Goal: Information Seeking & Learning: Learn about a topic

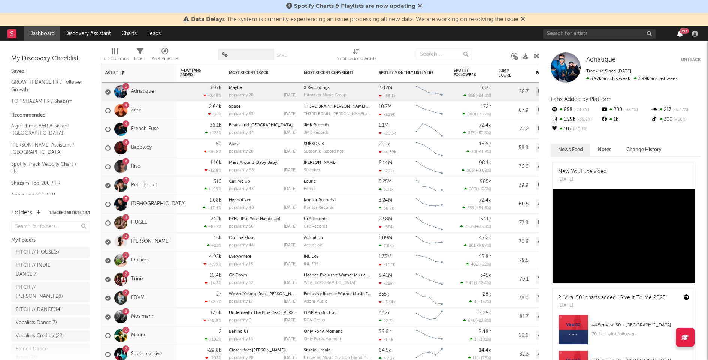
click at [679, 33] on icon "button" at bounding box center [680, 34] width 5 height 6
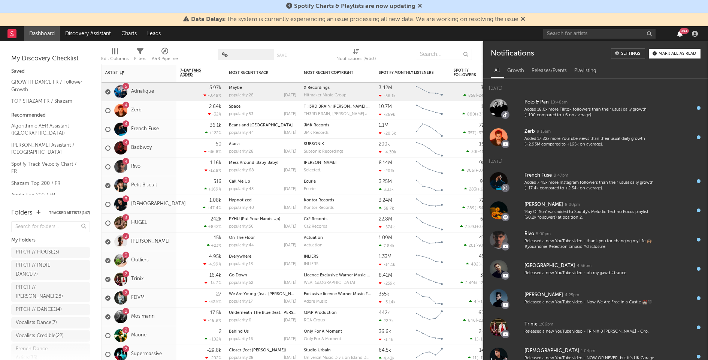
click at [679, 33] on icon "button" at bounding box center [680, 34] width 5 height 6
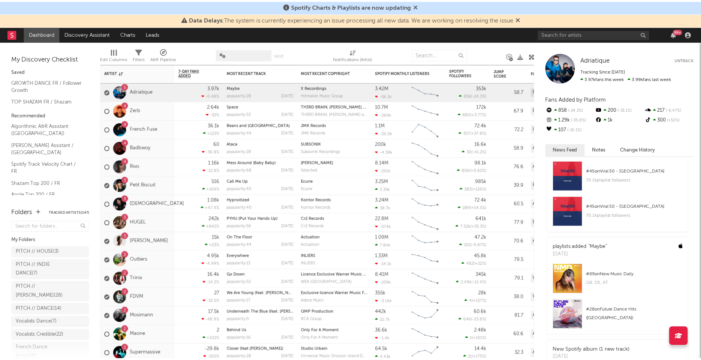
scroll to position [158, 0]
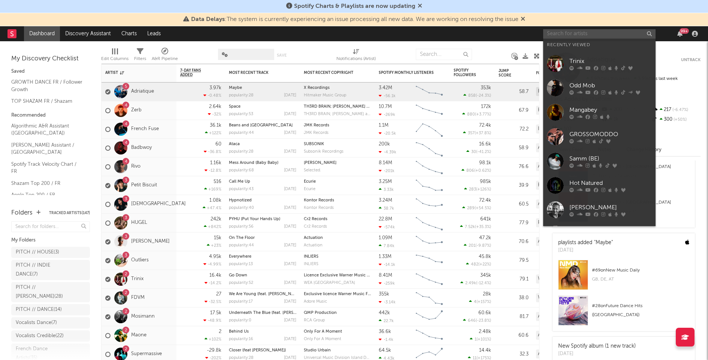
click at [564, 34] on input "text" at bounding box center [599, 33] width 112 height 9
click at [571, 58] on div "Trinix" at bounding box center [611, 61] width 82 height 9
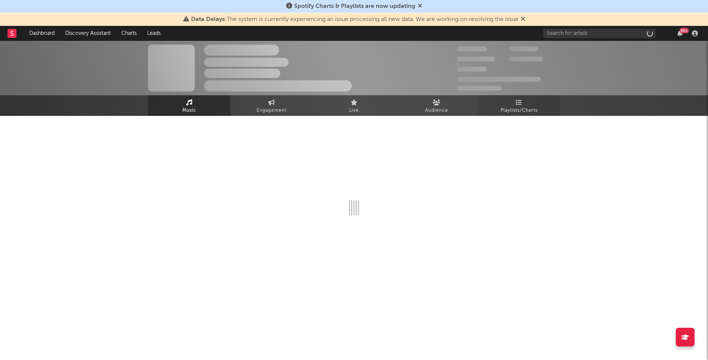
click at [521, 97] on link "Playlists/Charts" at bounding box center [519, 105] width 82 height 21
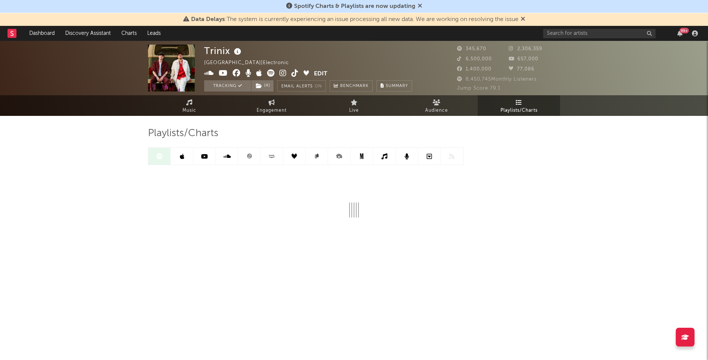
click at [251, 158] on icon at bounding box center [250, 156] width 6 height 6
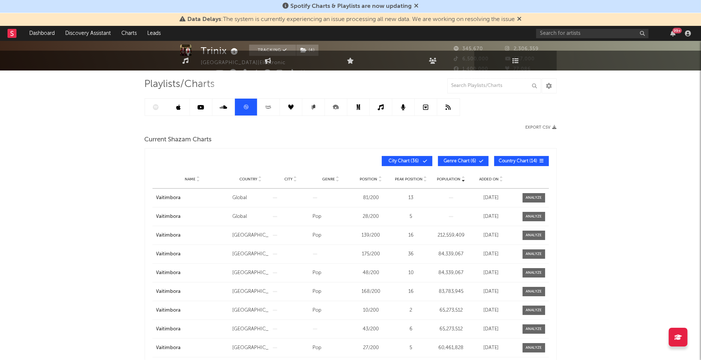
scroll to position [51, 0]
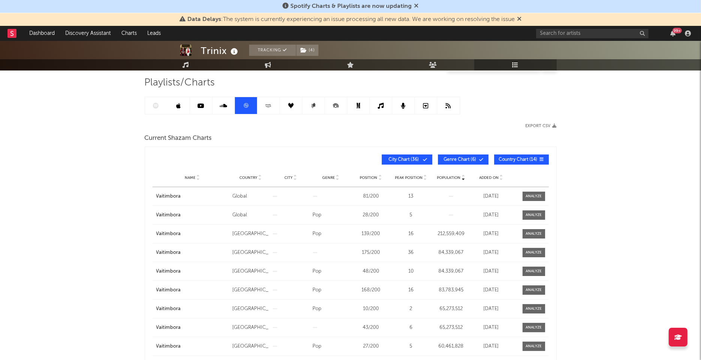
click at [481, 176] on span "Added On" at bounding box center [488, 177] width 19 height 4
click at [463, 160] on span "Genre Chart ( 6 )" at bounding box center [460, 159] width 34 height 4
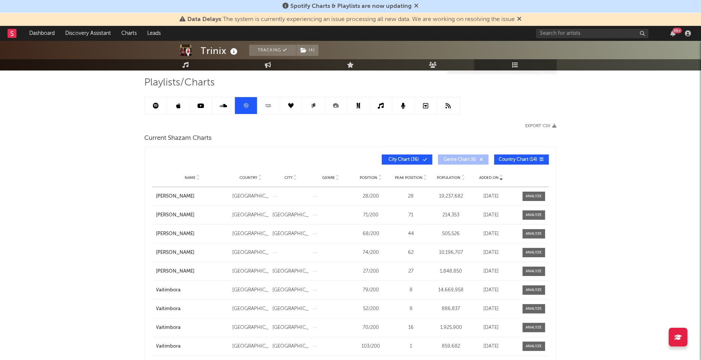
click at [410, 157] on span at bounding box center [410, 159] width 1 height 4
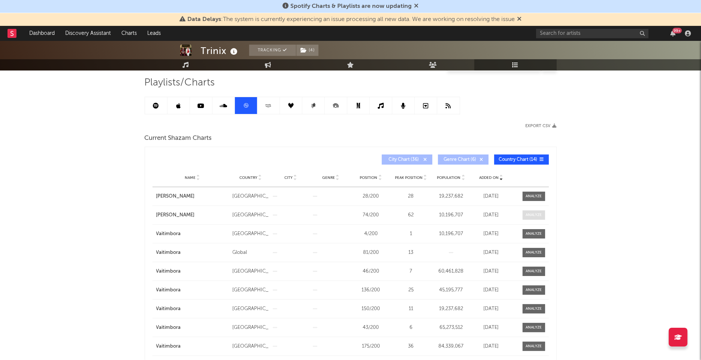
click at [543, 211] on span at bounding box center [534, 214] width 22 height 9
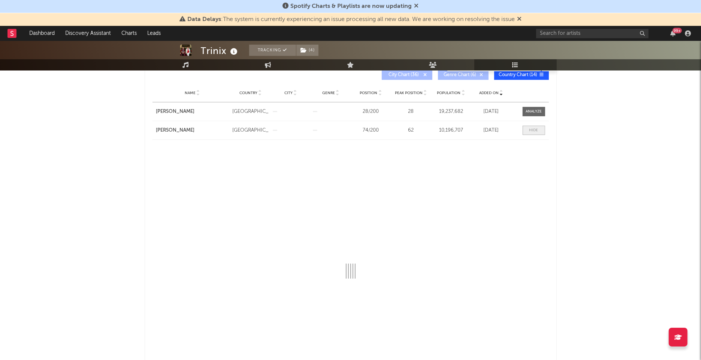
scroll to position [136, 0]
select select "All"
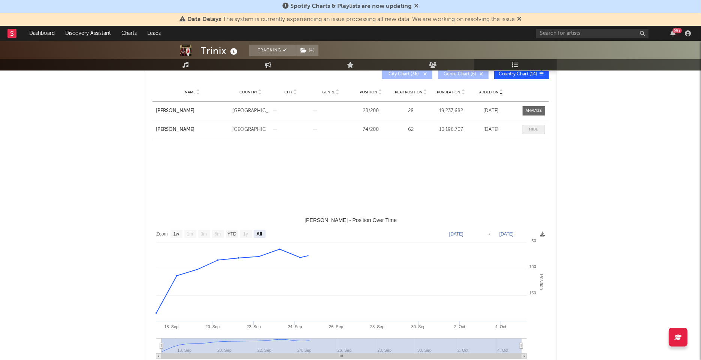
select select "1w"
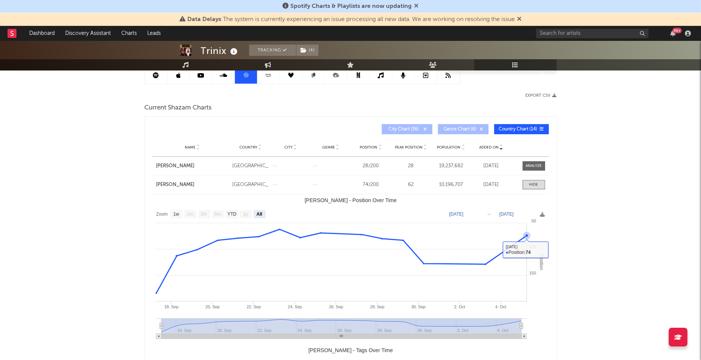
scroll to position [78, 0]
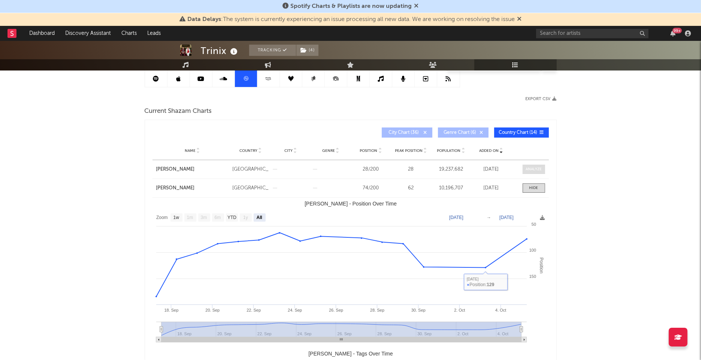
click at [536, 165] on span at bounding box center [534, 169] width 22 height 9
select select "1w"
select select "All"
select select "1w"
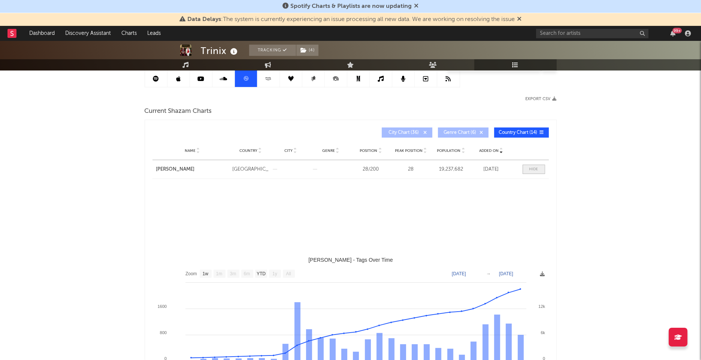
select select "All"
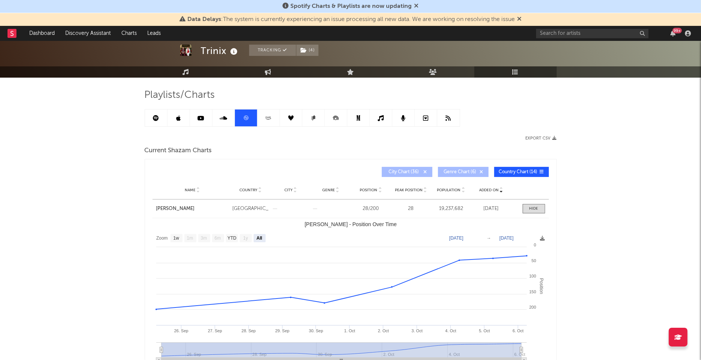
scroll to position [34, 0]
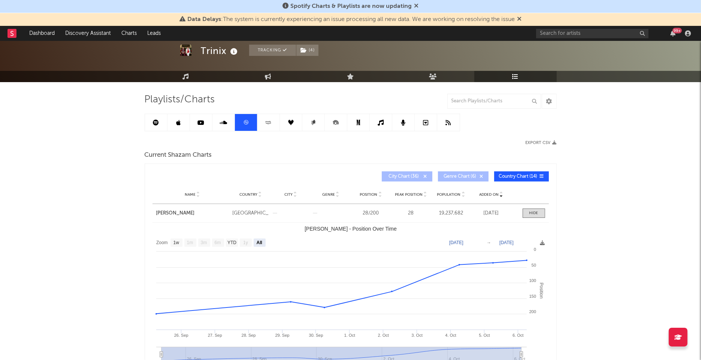
click at [159, 115] on link at bounding box center [156, 122] width 22 height 17
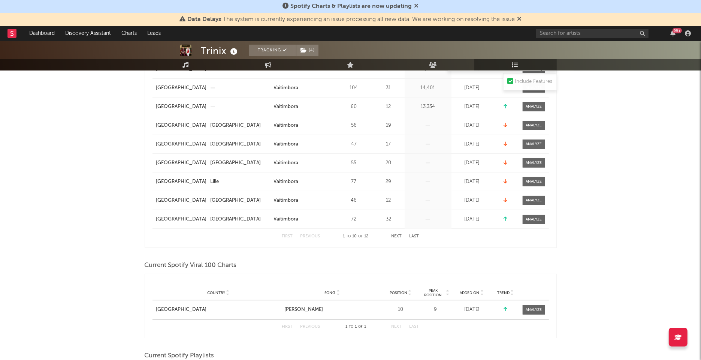
scroll to position [174, 0]
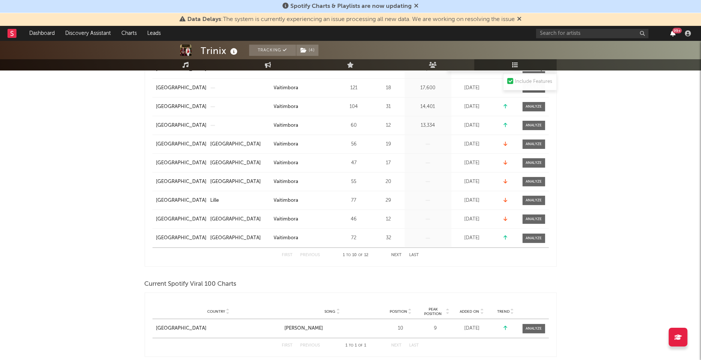
click at [673, 33] on icon "button" at bounding box center [672, 33] width 5 height 6
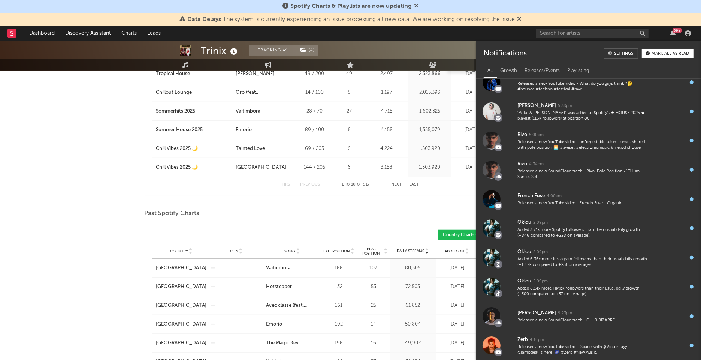
scroll to position [918, 0]
click at [580, 256] on div "Added 6.36x more Instagram followers than their usual daily growth (+1.47k comp…" at bounding box center [584, 262] width 132 height 12
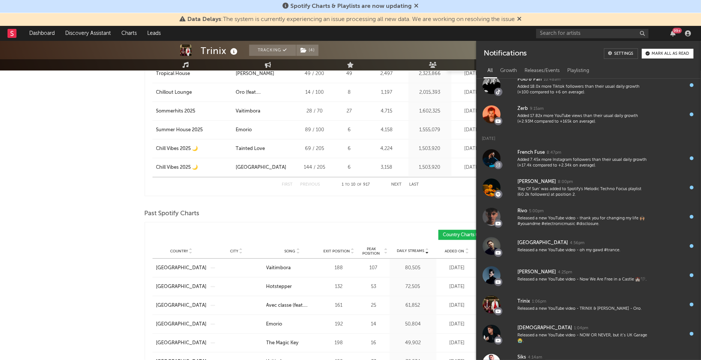
scroll to position [0, 0]
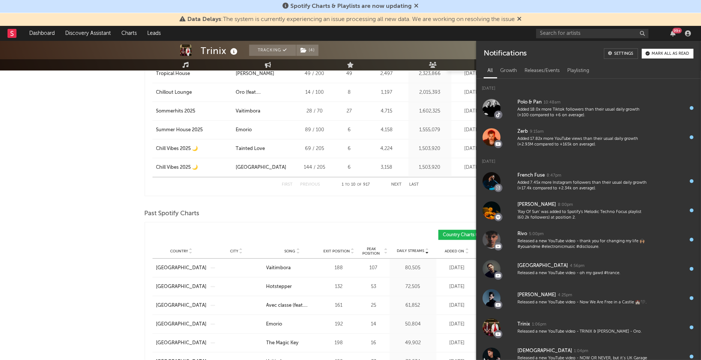
click at [662, 54] on div "Mark all as read" at bounding box center [670, 54] width 37 height 4
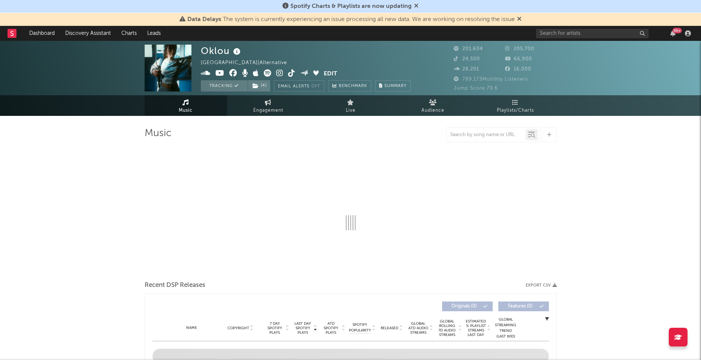
select select "6m"
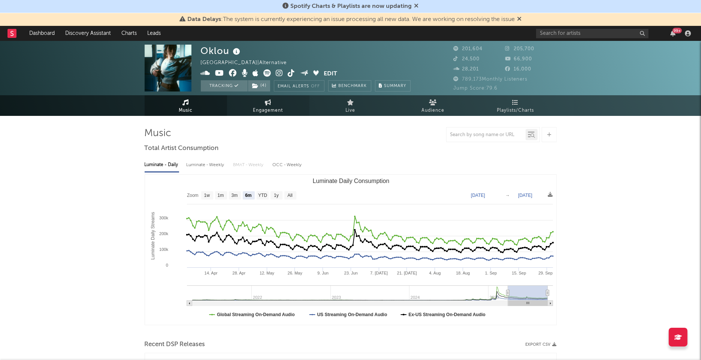
click at [254, 106] on span "Engagement" at bounding box center [268, 110] width 30 height 9
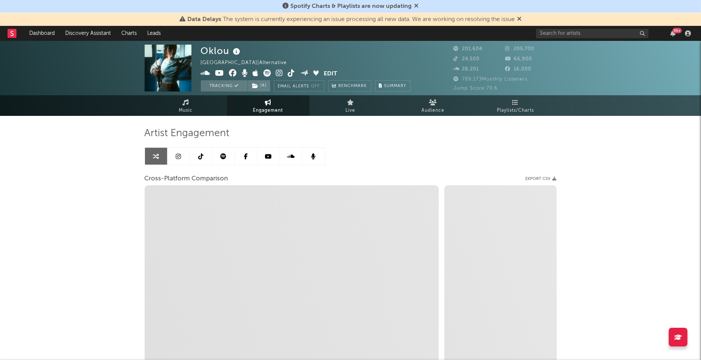
select select "1w"
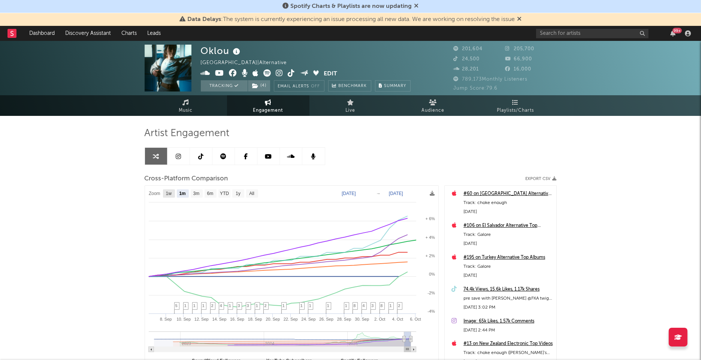
click at [173, 189] on rect at bounding box center [169, 193] width 12 height 8
select select "1w"
type input "2025-09-30"
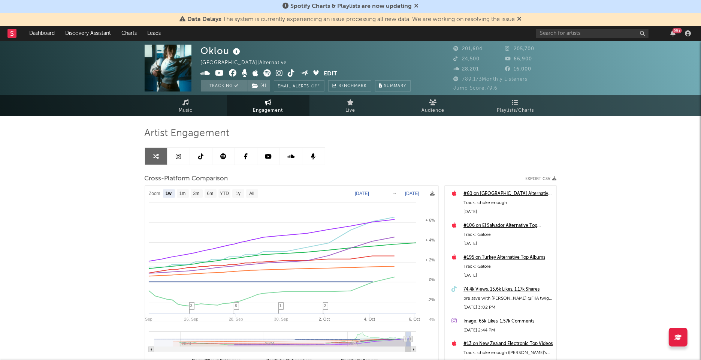
select select "1w"
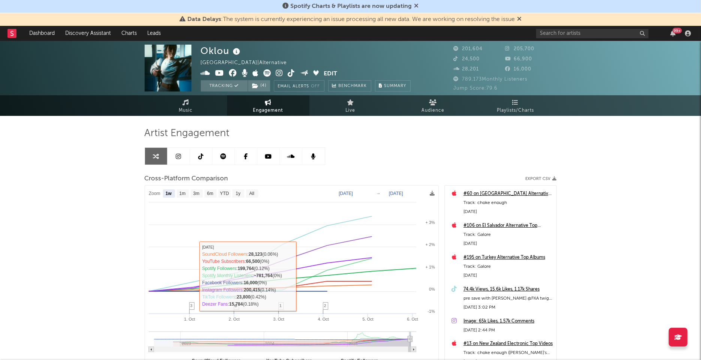
click at [206, 151] on link at bounding box center [201, 156] width 22 height 17
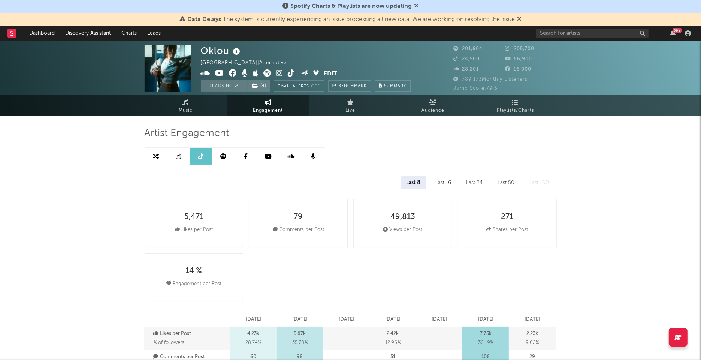
select select "6m"
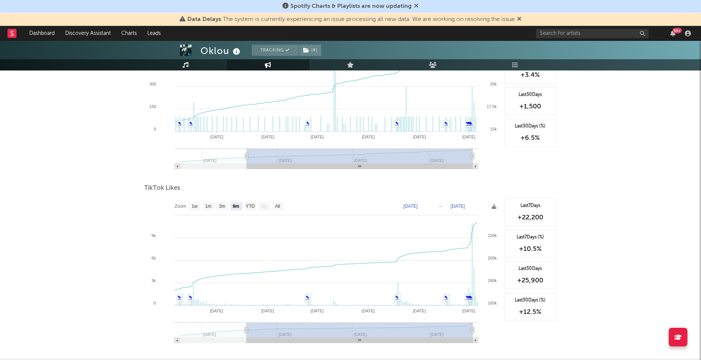
scroll to position [786, 0]
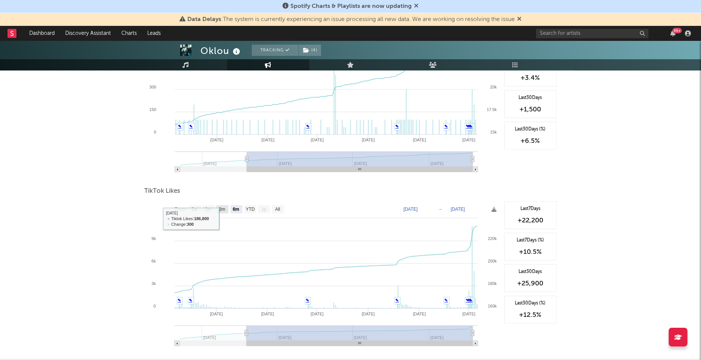
click at [224, 207] on text "3m" at bounding box center [222, 209] width 6 height 5
select select "3m"
type input "2025-07-06"
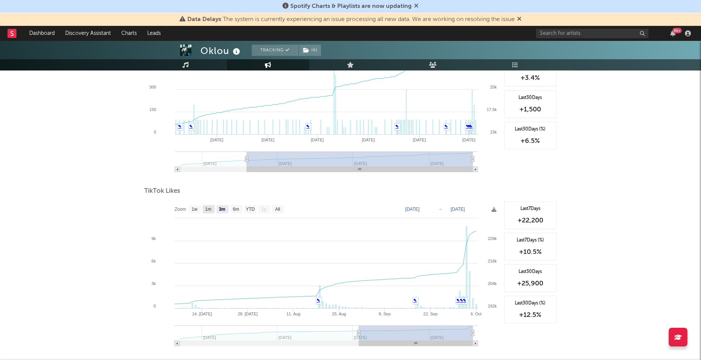
click at [205, 207] on text "1m" at bounding box center [208, 209] width 6 height 5
select select "1m"
type input "2025-09-06"
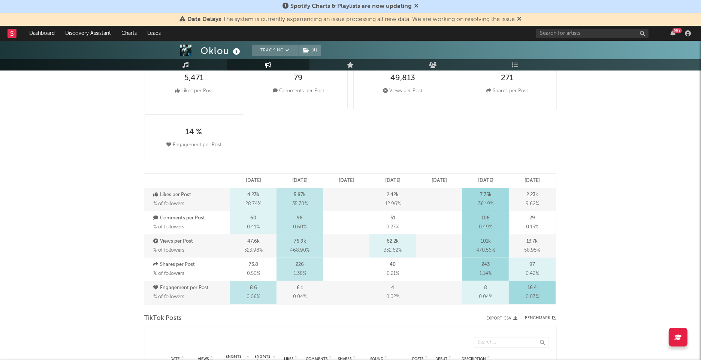
scroll to position [0, 0]
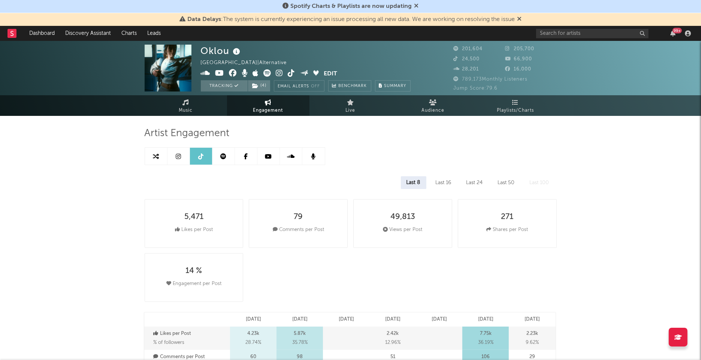
click at [185, 157] on link at bounding box center [179, 156] width 22 height 17
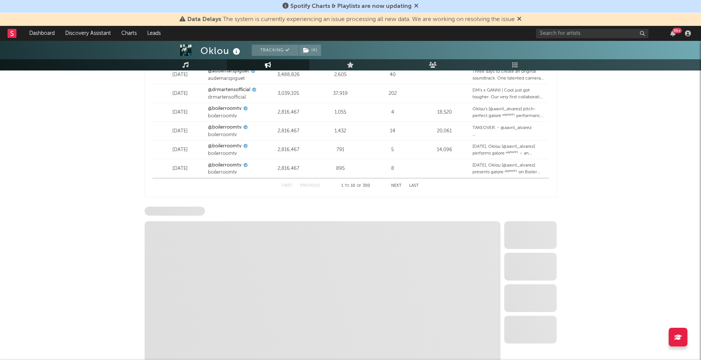
scroll to position [1088, 0]
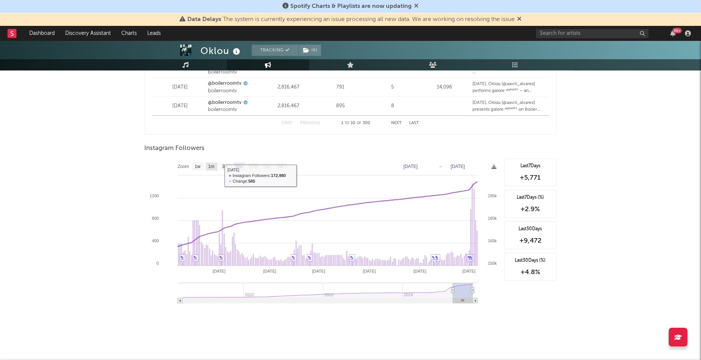
click at [213, 168] on rect at bounding box center [212, 166] width 12 height 8
select select "1m"
type input "2025-09-06"
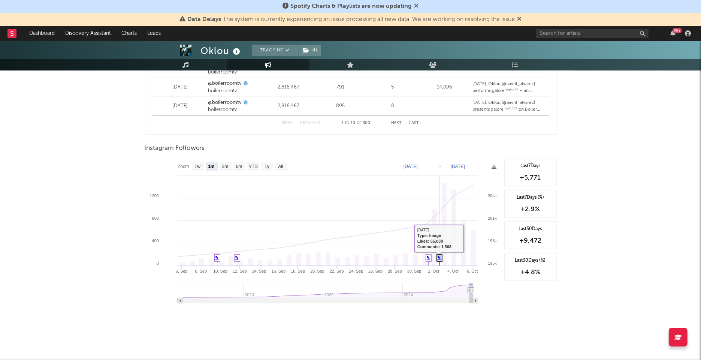
click at [438, 256] on link "✎" at bounding box center [439, 257] width 3 height 4
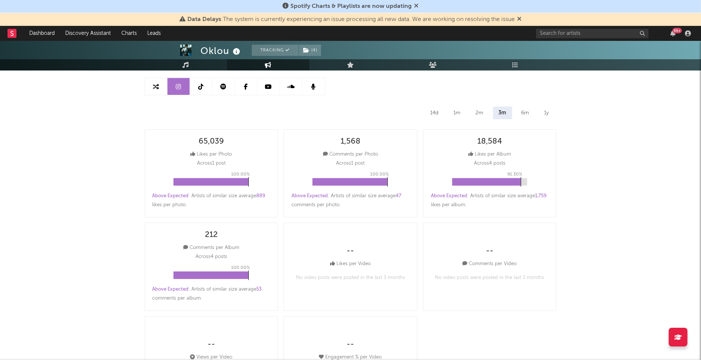
scroll to position [0, 0]
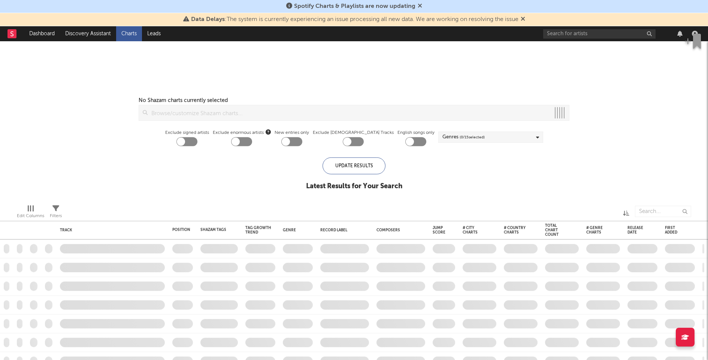
click at [420, 5] on icon at bounding box center [420, 6] width 4 height 6
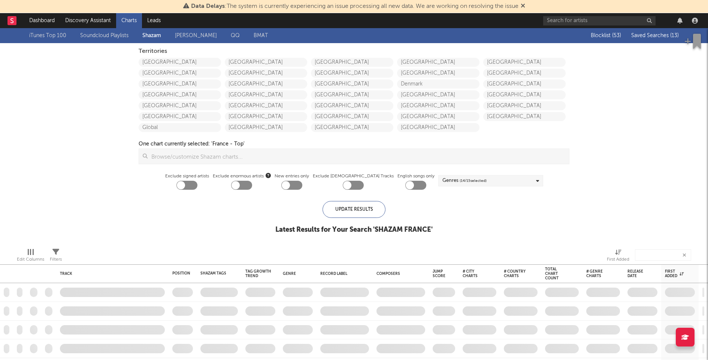
click at [524, 6] on icon at bounding box center [523, 6] width 4 height 6
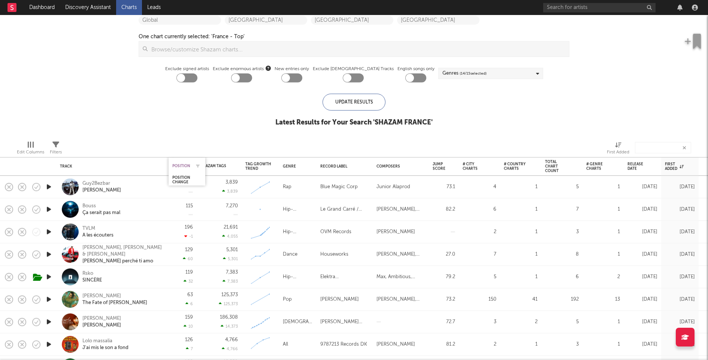
click at [182, 165] on div "Position" at bounding box center [181, 165] width 18 height 4
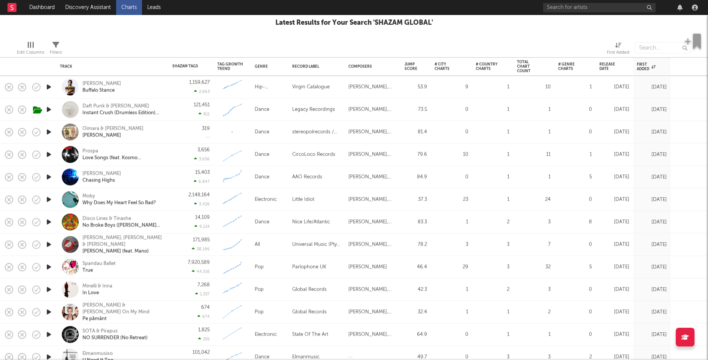
click at [184, 153] on div "3,656 3,656" at bounding box center [190, 155] width 37 height 22
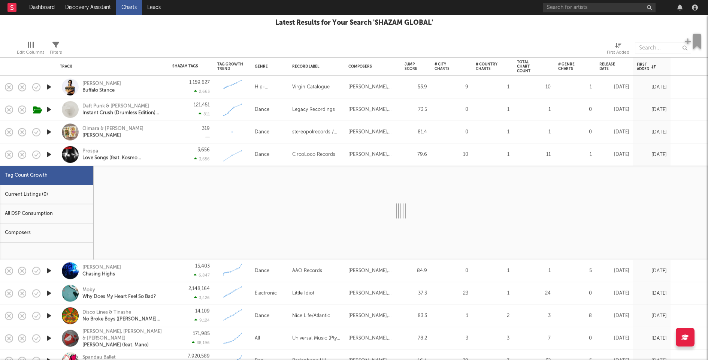
click at [53, 202] on div "Current Listings (0)" at bounding box center [46, 194] width 93 height 19
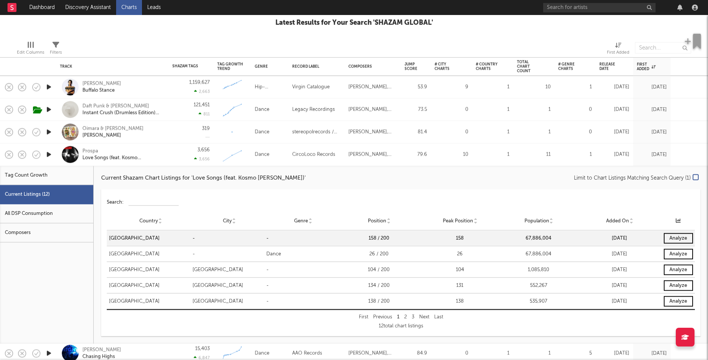
click at [184, 158] on div "3,656 3,656" at bounding box center [190, 155] width 37 height 22
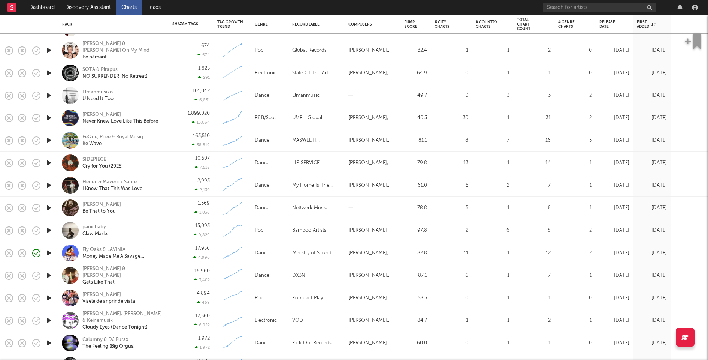
click at [178, 208] on div "1,369 1,036" at bounding box center [190, 208] width 37 height 22
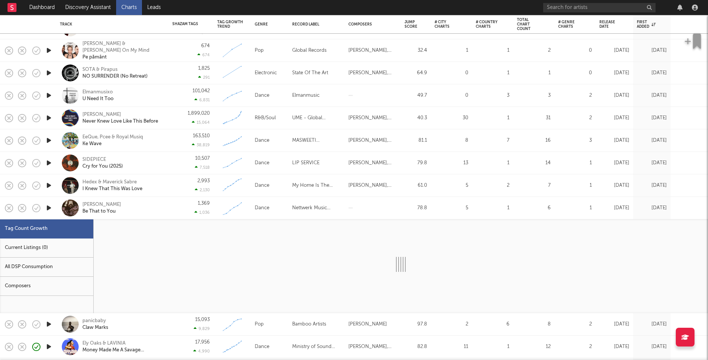
click at [57, 250] on div "Current Listings (0)" at bounding box center [46, 247] width 93 height 19
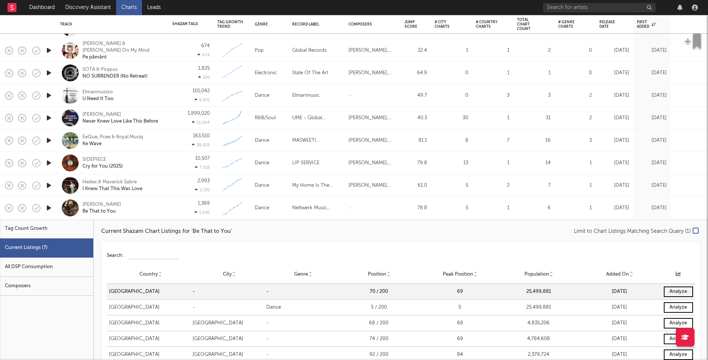
click at [175, 211] on div "1,369 1,036" at bounding box center [190, 208] width 37 height 22
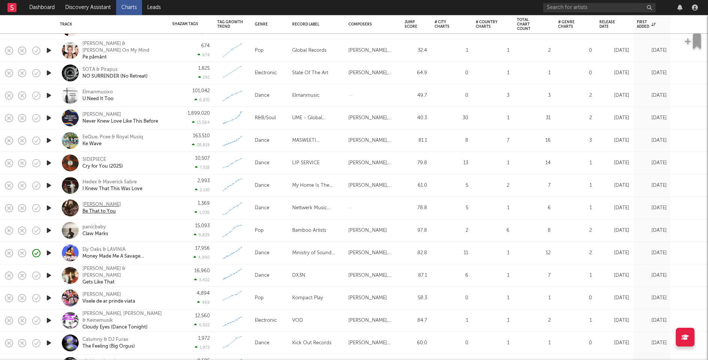
click at [91, 202] on div "[PERSON_NAME]" at bounding box center [101, 204] width 39 height 7
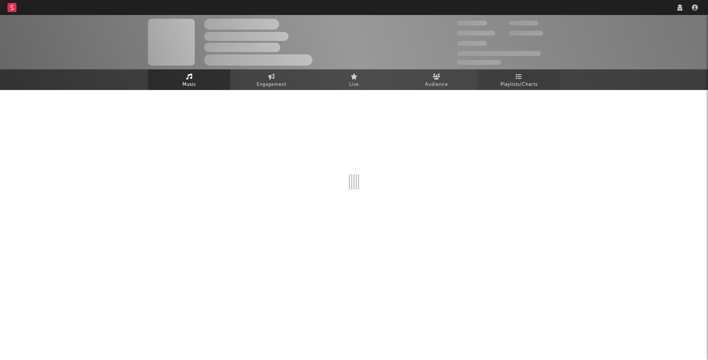
click at [514, 79] on link "Playlists/Charts" at bounding box center [519, 79] width 82 height 21
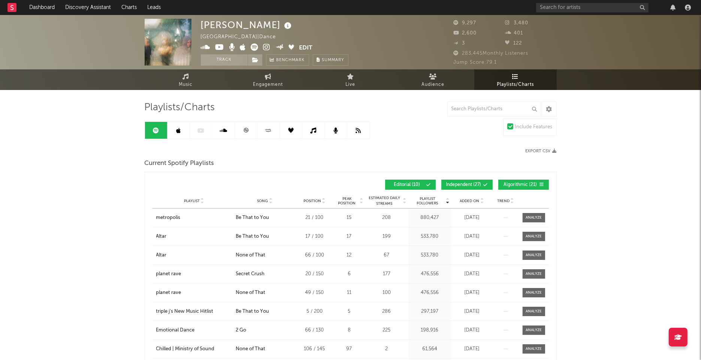
click at [461, 180] on button "Independent ( 27 )" at bounding box center [466, 184] width 51 height 10
click at [517, 187] on button "Algorithmic ( 21 )" at bounding box center [523, 184] width 51 height 10
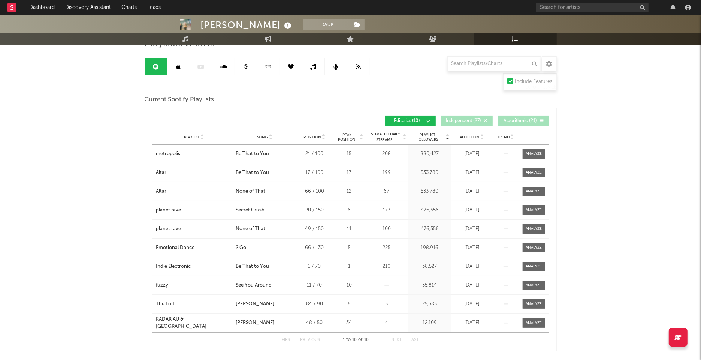
scroll to position [63, 0]
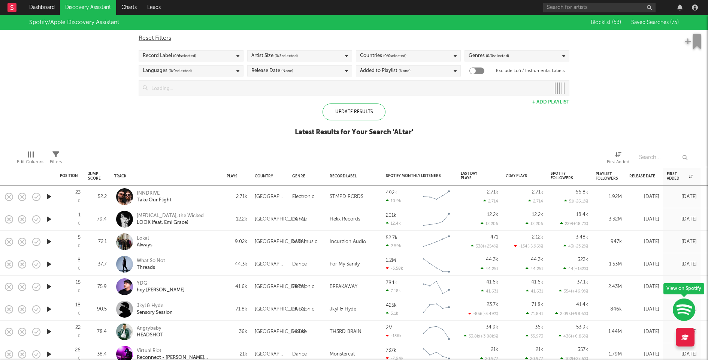
click at [414, 88] on input at bounding box center [349, 88] width 403 height 15
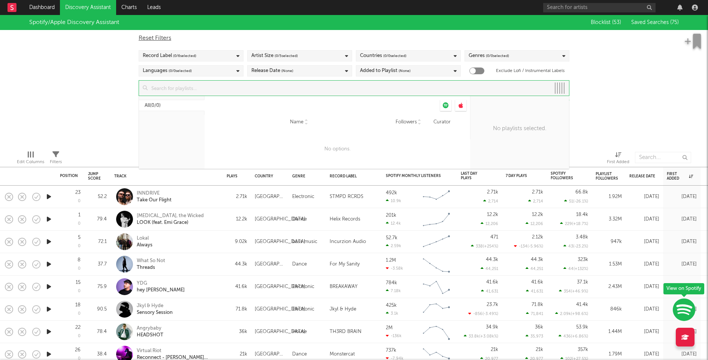
click at [621, 94] on div "Spotify/Apple Discovery Assistant Blocklist ( 53 ) Saved Searches ( 75 ) Reset …" at bounding box center [354, 79] width 708 height 129
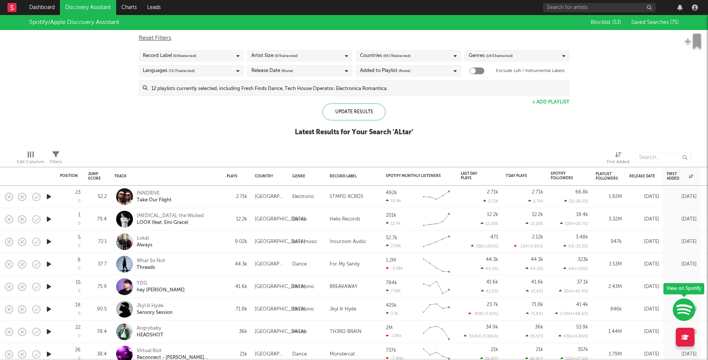
click at [302, 92] on input at bounding box center [359, 88] width 422 height 15
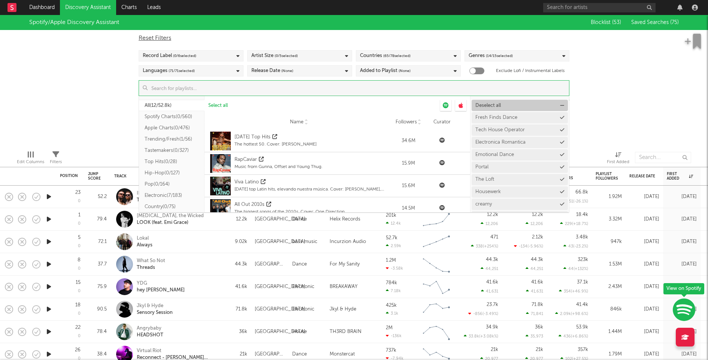
click at [490, 104] on span "Deselect all" at bounding box center [488, 105] width 25 height 5
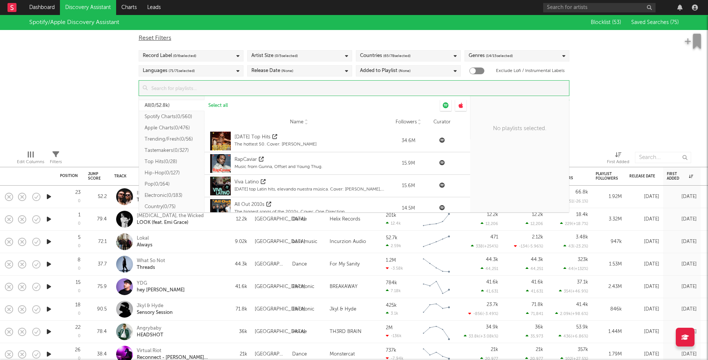
click at [474, 92] on input at bounding box center [359, 88] width 422 height 15
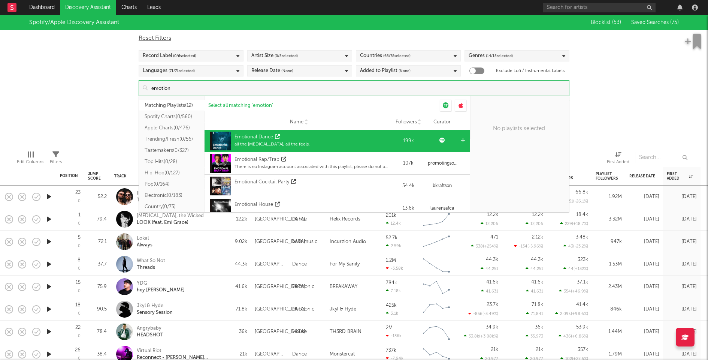
type input "emotion"
click at [461, 141] on icon at bounding box center [463, 140] width 4 height 5
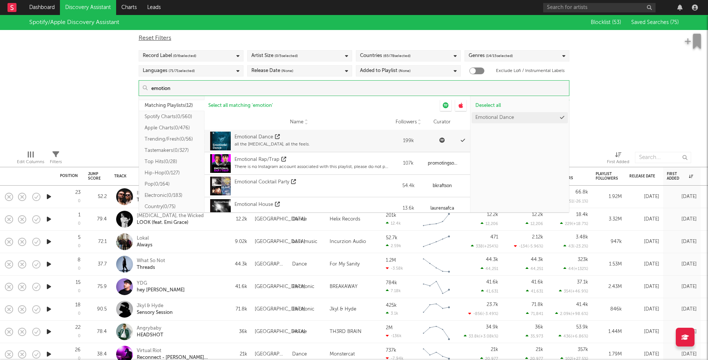
click at [595, 95] on div "Spotify/Apple Discovery Assistant Blocklist ( 53 ) Saved Searches ( 75 ) Reset …" at bounding box center [354, 79] width 708 height 129
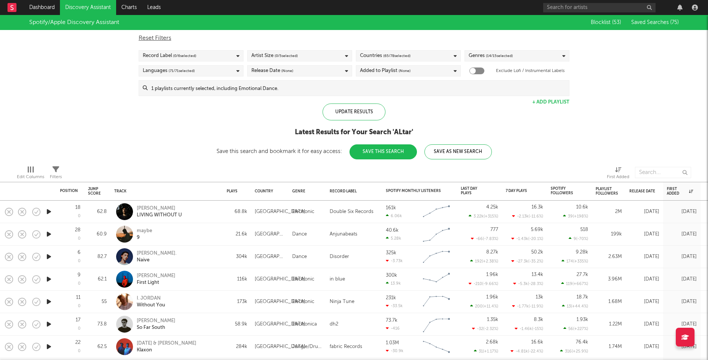
click at [292, 88] on input at bounding box center [359, 88] width 422 height 15
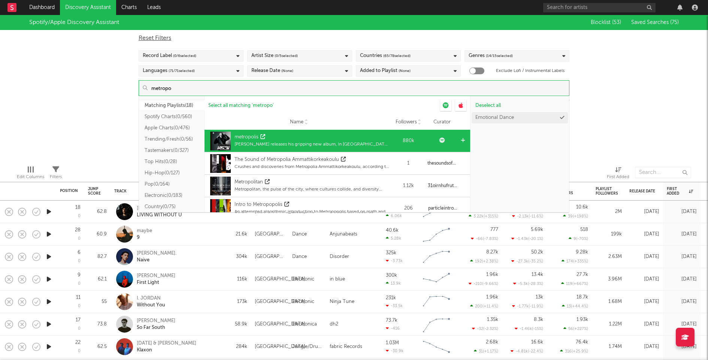
type input "metropo"
click at [461, 140] on icon at bounding box center [463, 140] width 4 height 5
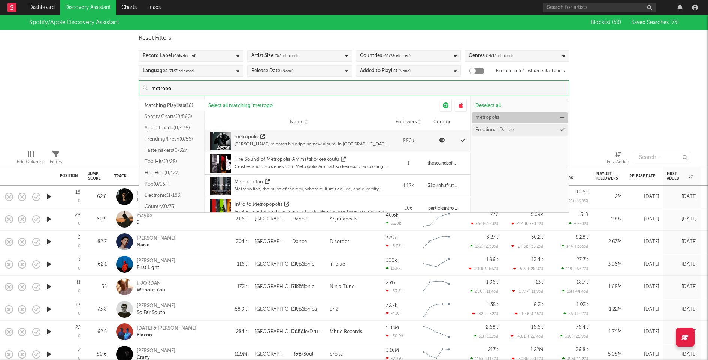
click at [563, 118] on icon at bounding box center [562, 117] width 4 height 5
click at [562, 118] on icon at bounding box center [562, 117] width 4 height 5
click at [404, 86] on input "metropo" at bounding box center [359, 88] width 422 height 15
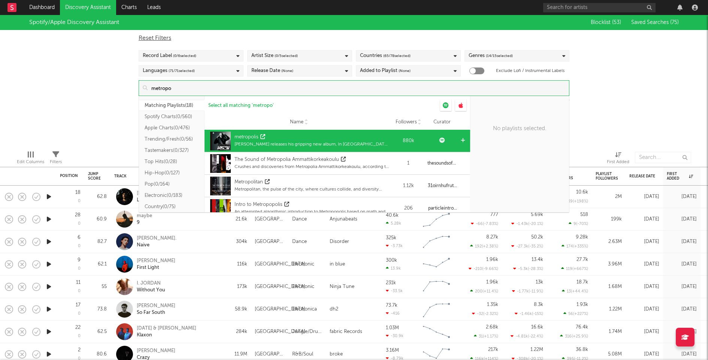
click at [461, 139] on icon at bounding box center [463, 140] width 4 height 5
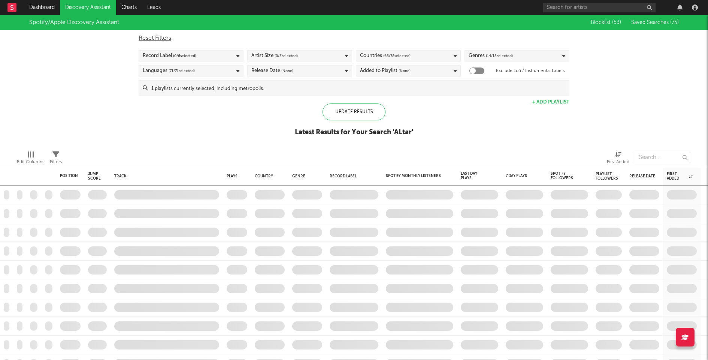
click at [613, 98] on div "Spotify/Apple Discovery Assistant Blocklist ( 53 ) Saved Searches ( 75 ) Reset …" at bounding box center [354, 79] width 708 height 129
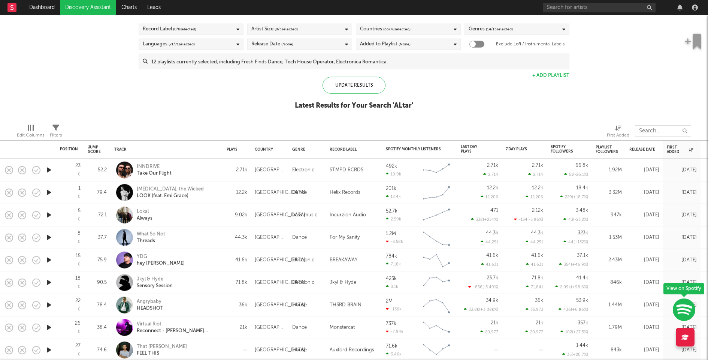
click at [662, 126] on input "text" at bounding box center [663, 130] width 56 height 11
type input "leon"
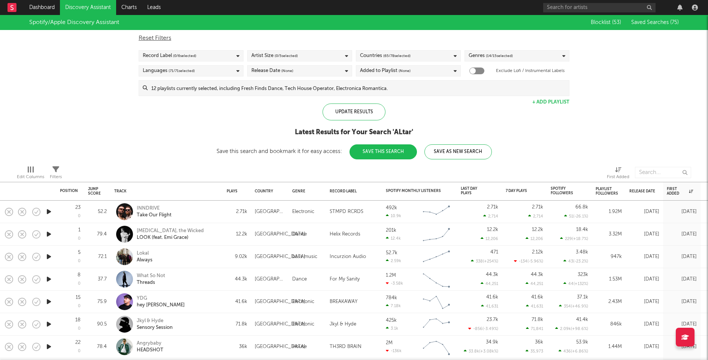
click at [448, 90] on input at bounding box center [359, 88] width 422 height 15
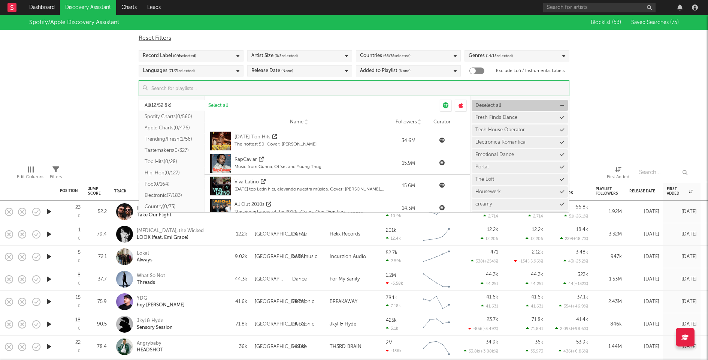
click at [492, 104] on span "Deselect all" at bounding box center [488, 105] width 25 height 5
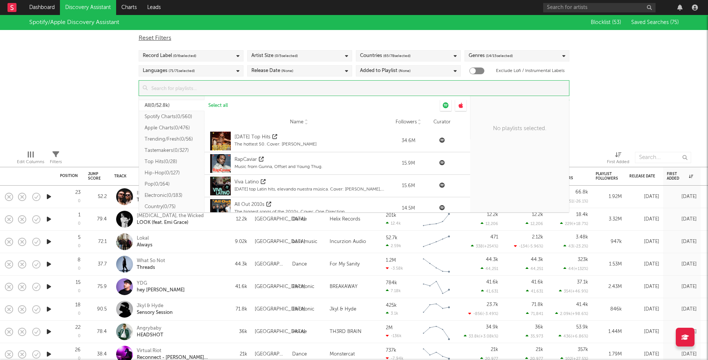
click at [417, 88] on input at bounding box center [359, 88] width 422 height 15
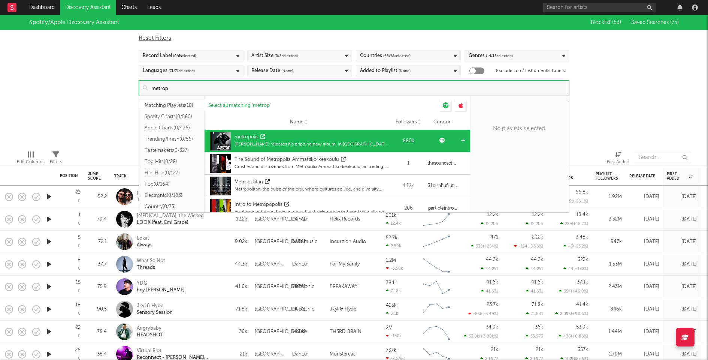
type input "metrop"
click at [461, 137] on div at bounding box center [464, 141] width 6 height 22
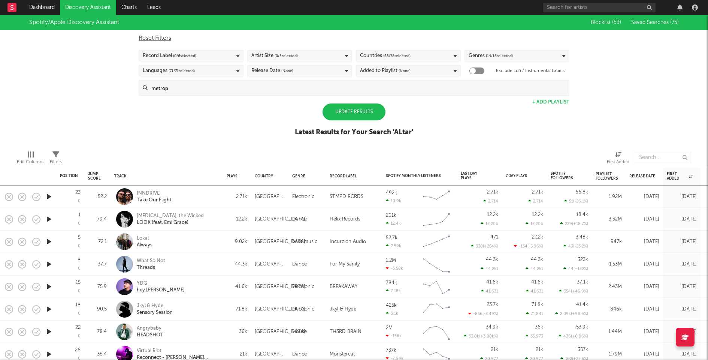
click at [683, 106] on div "Spotify/Apple Discovery Assistant Blocklist ( 53 ) Saved Searches ( 75 ) Reset …" at bounding box center [354, 79] width 708 height 129
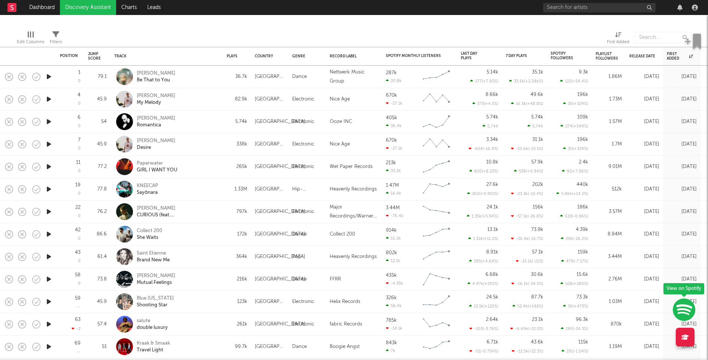
click at [83, 5] on link "Discovery Assistant" at bounding box center [88, 7] width 56 height 15
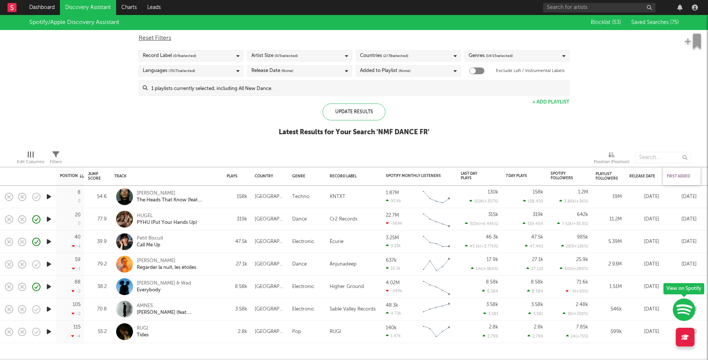
click at [678, 175] on div "First Added" at bounding box center [680, 176] width 26 height 4
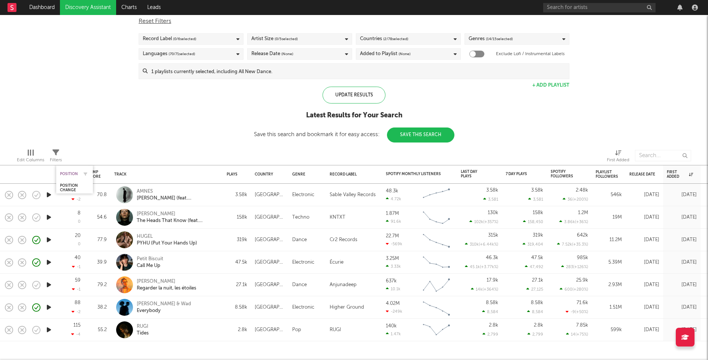
click at [66, 172] on div "Position" at bounding box center [69, 174] width 18 height 4
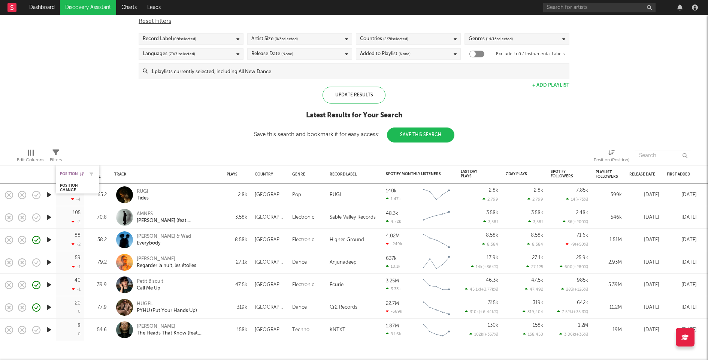
click at [65, 172] on div "Position" at bounding box center [72, 174] width 24 height 4
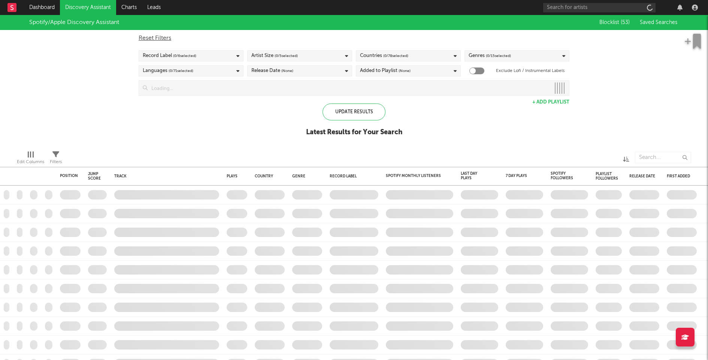
checkbox input "true"
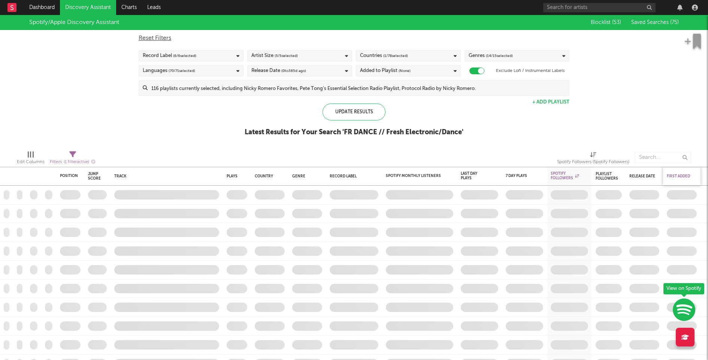
click at [679, 175] on div "First Added" at bounding box center [680, 176] width 26 height 4
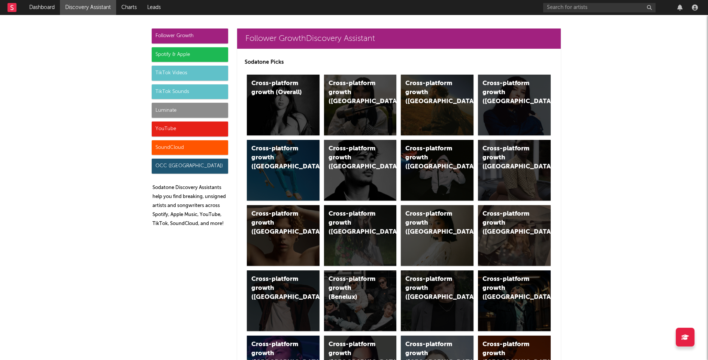
click at [180, 55] on div "Spotify & Apple" at bounding box center [190, 54] width 76 height 15
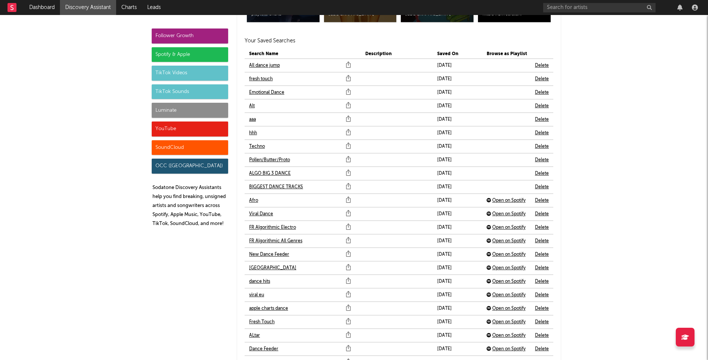
scroll to position [1667, 0]
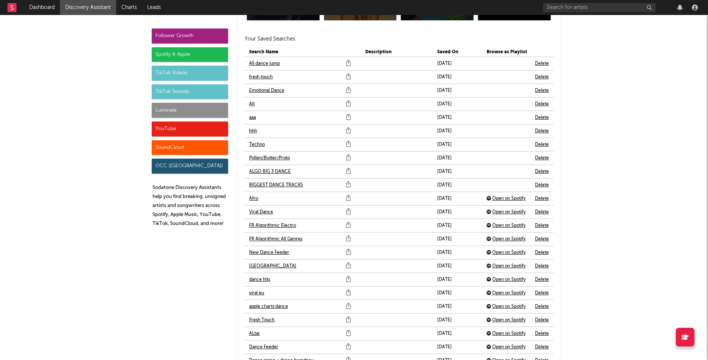
click at [277, 157] on link "Pollen/Butter/Proto" at bounding box center [269, 158] width 41 height 9
